Goal: Task Accomplishment & Management: Use online tool/utility

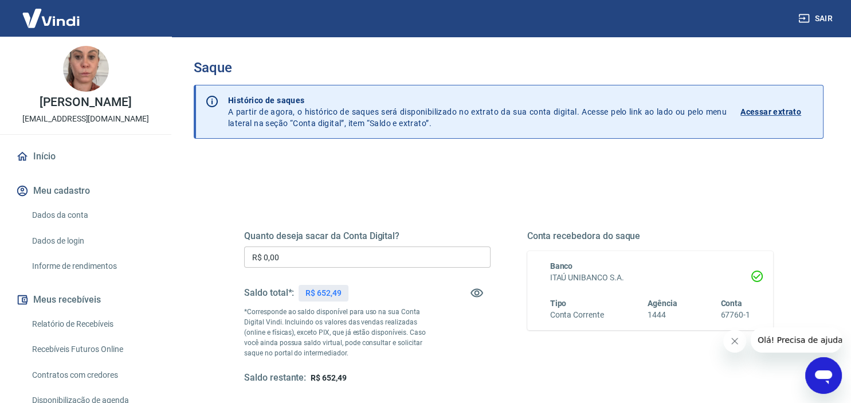
click at [733, 345] on button "Fechar mensagem da empresa" at bounding box center [734, 340] width 23 height 23
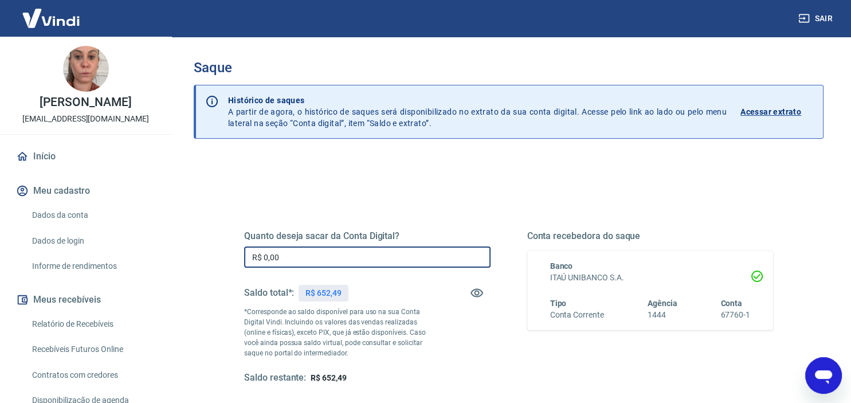
drag, startPoint x: 313, startPoint y: 258, endPoint x: 216, endPoint y: 264, distance: 97.0
click at [244, 264] on input "R$ 0,00" at bounding box center [367, 256] width 246 height 21
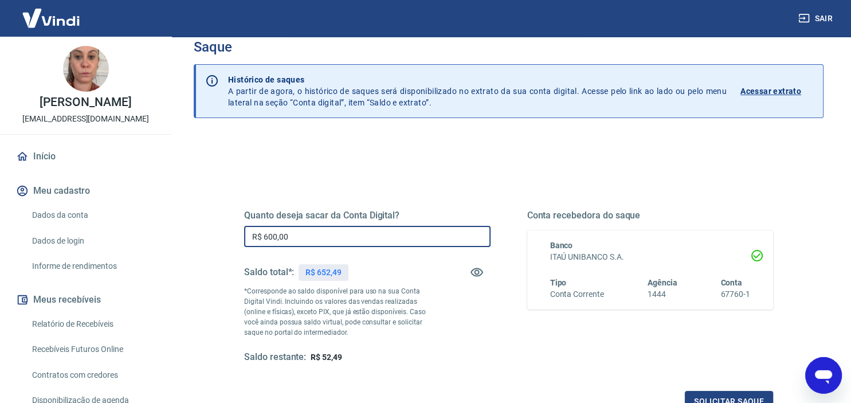
scroll to position [163, 0]
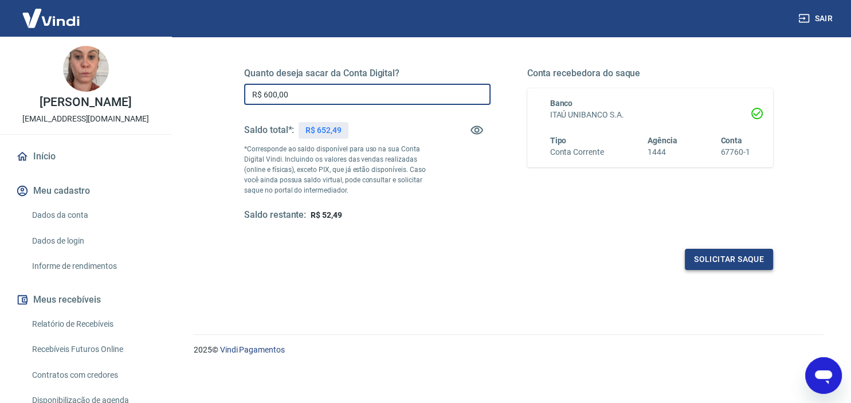
type input "R$ 600,00"
click at [717, 256] on button "Solicitar saque" at bounding box center [729, 259] width 88 height 21
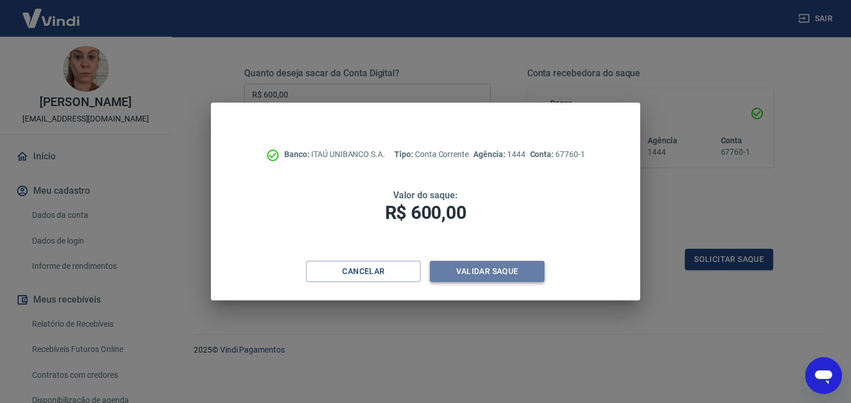
click at [473, 276] on button "Validar saque" at bounding box center [487, 271] width 115 height 21
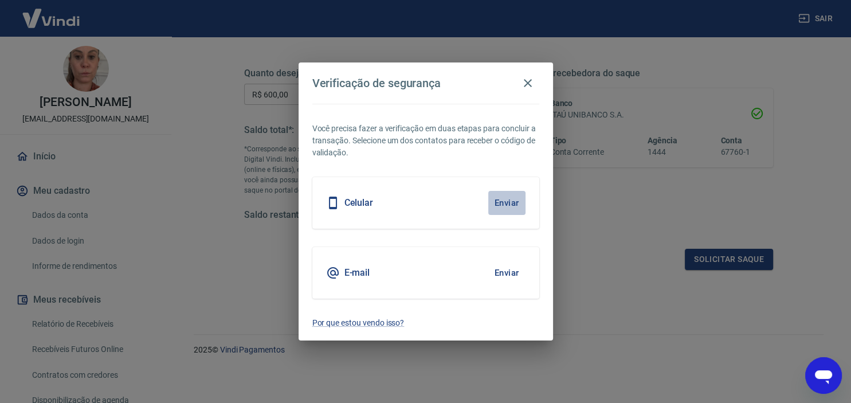
click at [515, 198] on button "Enviar" at bounding box center [506, 203] width 37 height 24
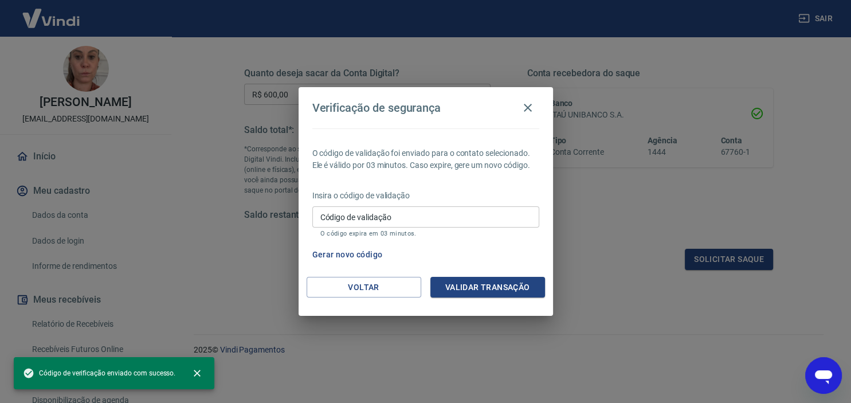
click at [375, 214] on input "Código de validação" at bounding box center [425, 216] width 227 height 21
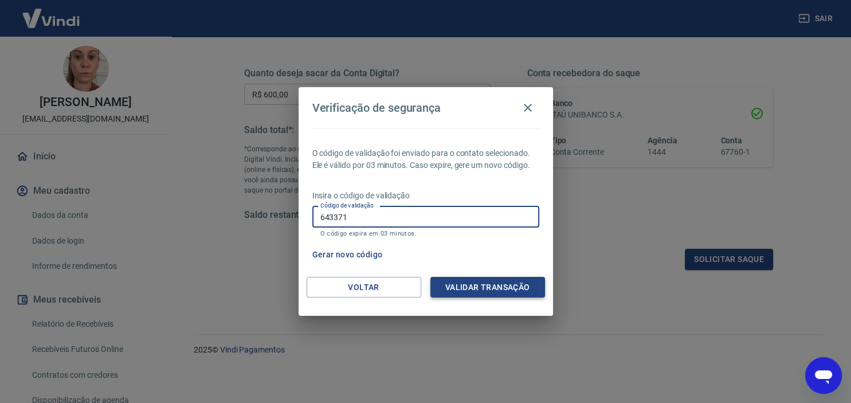
type input "643371"
click at [482, 288] on button "Validar transação" at bounding box center [487, 287] width 115 height 21
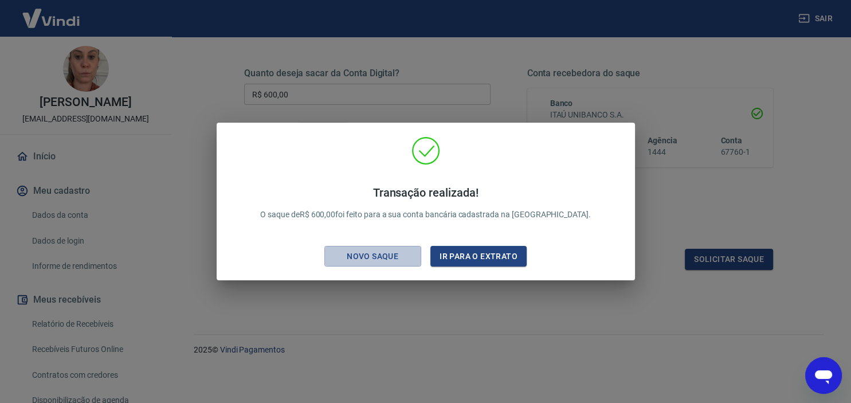
drag, startPoint x: 369, startPoint y: 253, endPoint x: 605, endPoint y: 383, distance: 269.0
click at [369, 253] on div "Novo saque" at bounding box center [372, 256] width 79 height 14
